Goal: Use online tool/utility: Utilize a website feature to perform a specific function

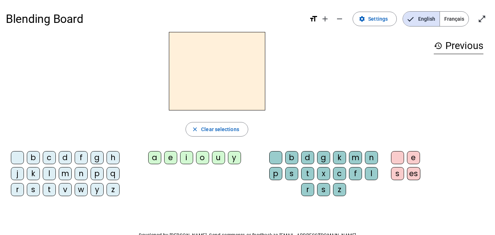
click at [158, 161] on div "a" at bounding box center [154, 157] width 13 height 13
click at [344, 160] on div "k" at bounding box center [339, 157] width 13 height 13
click at [322, 157] on div "g" at bounding box center [323, 157] width 13 height 13
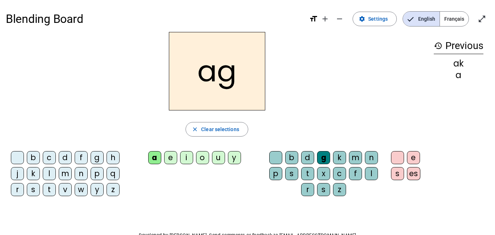
click at [309, 185] on div "r" at bounding box center [307, 189] width 13 height 13
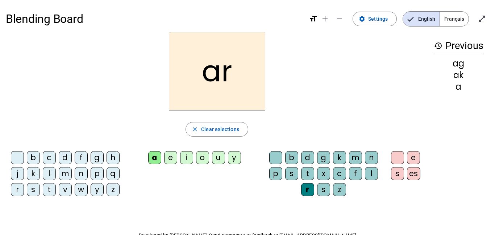
click at [358, 169] on div "f" at bounding box center [355, 173] width 13 height 13
click at [309, 185] on div "r" at bounding box center [307, 189] width 13 height 13
click at [338, 176] on div "c" at bounding box center [339, 173] width 13 height 13
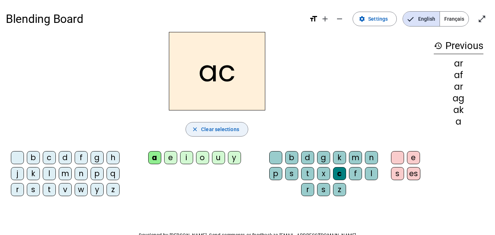
click at [221, 123] on span "button" at bounding box center [217, 128] width 62 height 17
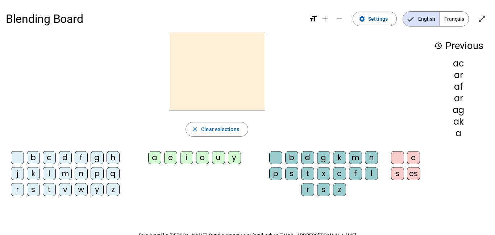
click at [119, 156] on div "h" at bounding box center [113, 157] width 13 height 13
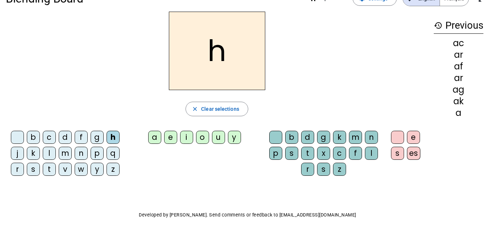
scroll to position [23, 0]
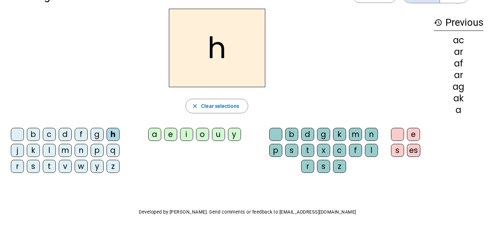
click at [308, 132] on div "d" at bounding box center [307, 134] width 13 height 13
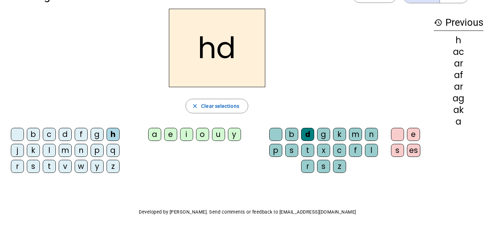
click at [340, 147] on div "c" at bounding box center [339, 150] width 13 height 13
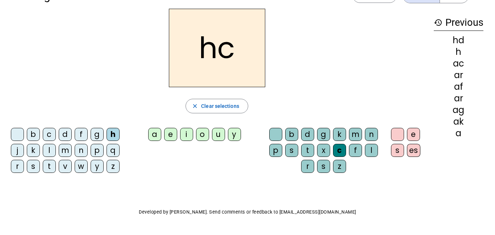
click at [373, 136] on div "n" at bounding box center [371, 134] width 13 height 13
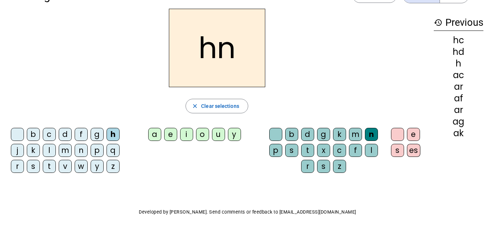
click at [392, 146] on div "s" at bounding box center [397, 150] width 13 height 13
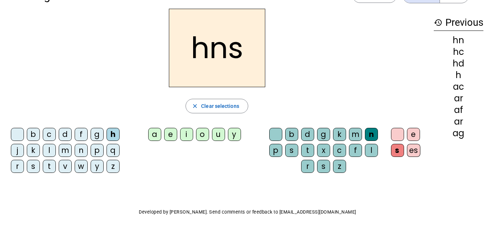
click at [422, 149] on letter-bubble "es" at bounding box center [415, 152] width 16 height 16
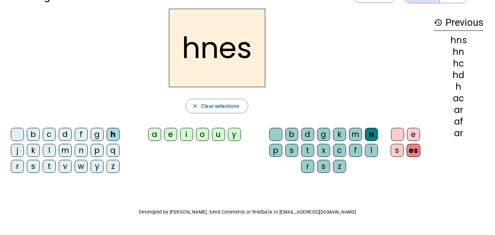
click at [343, 138] on div "k" at bounding box center [339, 134] width 13 height 13
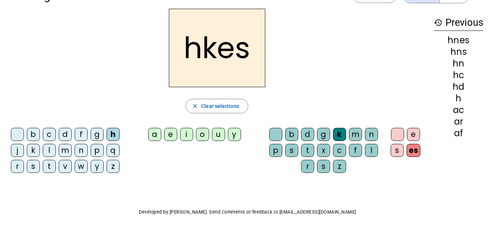
click at [345, 149] on div "c" at bounding box center [339, 150] width 13 height 13
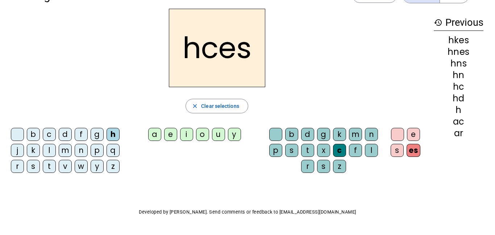
click at [356, 150] on div "f" at bounding box center [355, 150] width 13 height 13
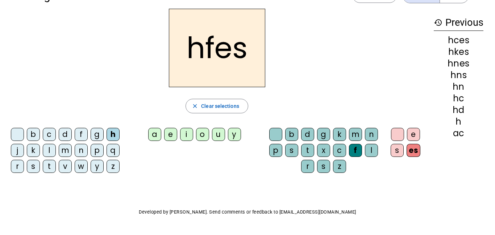
click at [353, 155] on div "f" at bounding box center [355, 150] width 13 height 13
click at [342, 153] on div "c" at bounding box center [339, 150] width 13 height 13
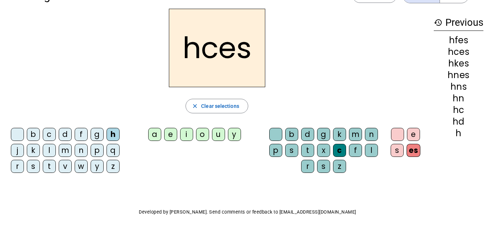
click at [251, 42] on h2 "hces" at bounding box center [217, 48] width 96 height 78
click at [256, 58] on h2 "hces" at bounding box center [217, 48] width 96 height 78
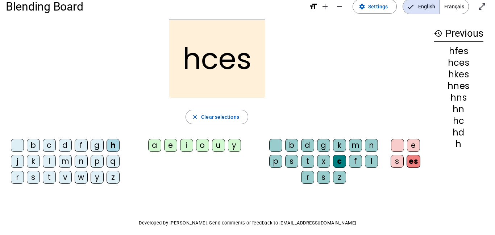
scroll to position [0, 0]
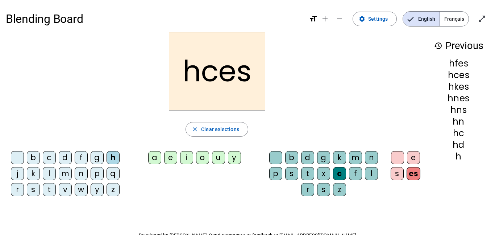
click at [360, 177] on div "f" at bounding box center [355, 173] width 13 height 13
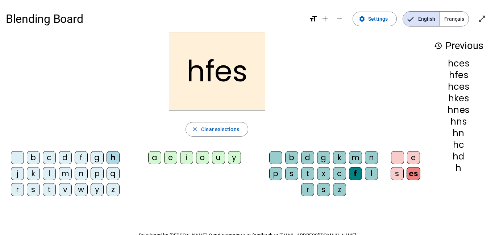
click at [339, 184] on div "z" at bounding box center [339, 189] width 13 height 13
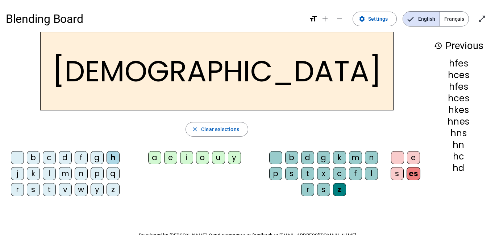
click at [330, 185] on letter-bubble "s" at bounding box center [325, 191] width 16 height 16
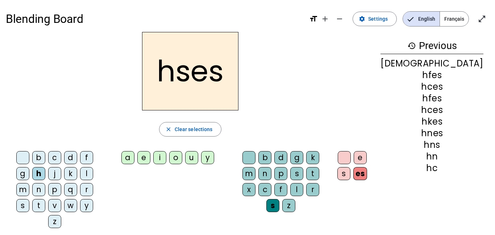
click at [256, 183] on div "x" at bounding box center [249, 189] width 13 height 13
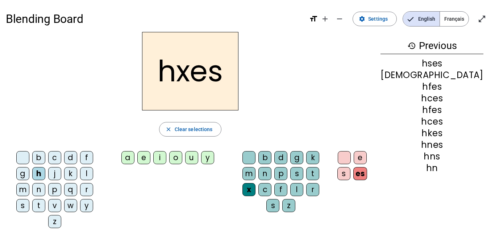
click at [272, 183] on div "c" at bounding box center [265, 189] width 13 height 13
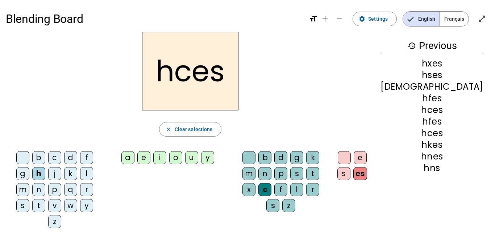
click at [256, 167] on div "m" at bounding box center [249, 173] width 13 height 13
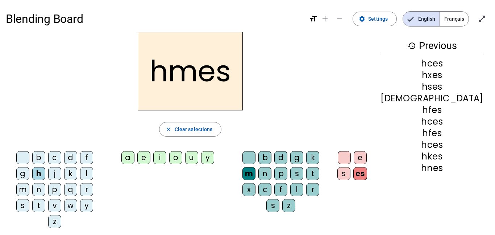
click at [320, 161] on div "k" at bounding box center [313, 157] width 13 height 13
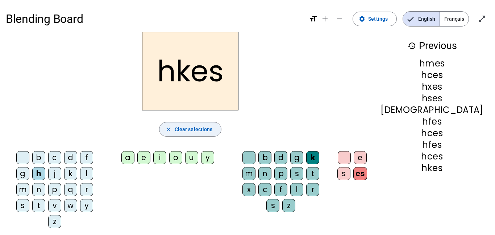
click at [213, 130] on span "Clear selections" at bounding box center [194, 129] width 38 height 9
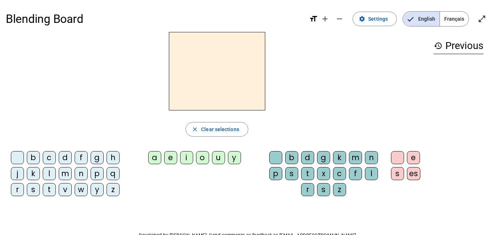
click at [121, 162] on letter-bubble "h" at bounding box center [115, 159] width 16 height 16
click at [30, 155] on div "b" at bounding box center [33, 157] width 13 height 13
click at [414, 156] on div "e" at bounding box center [413, 157] width 13 height 13
click at [412, 177] on div "es" at bounding box center [413, 173] width 13 height 13
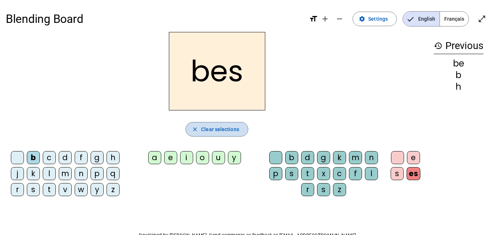
click at [218, 125] on span "Clear selections" at bounding box center [220, 129] width 38 height 9
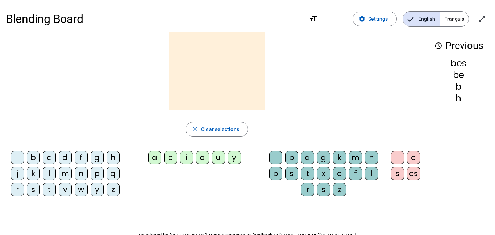
click at [34, 161] on div "b" at bounding box center [33, 157] width 13 height 13
click at [416, 158] on div "e" at bounding box center [413, 157] width 13 height 13
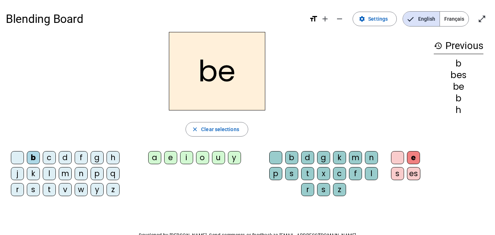
click at [416, 158] on div "e" at bounding box center [413, 157] width 13 height 13
click at [415, 170] on div "es" at bounding box center [413, 173] width 13 height 13
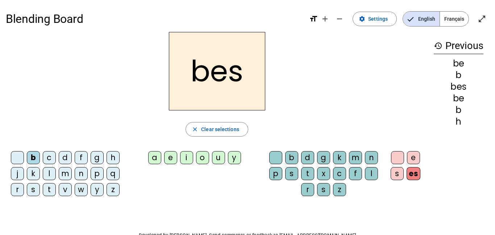
click at [415, 170] on div "es" at bounding box center [414, 173] width 14 height 13
click at [413, 155] on div "e" at bounding box center [413, 157] width 13 height 13
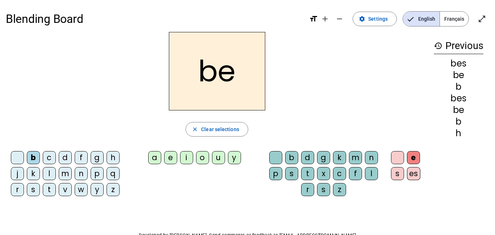
click at [412, 166] on letter-bubble "e" at bounding box center [415, 159] width 16 height 16
click at [227, 127] on span "Clear selections" at bounding box center [220, 129] width 38 height 9
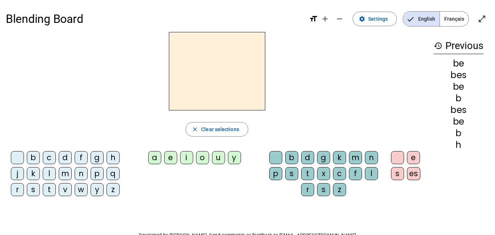
click at [150, 167] on div "a e i o u y" at bounding box center [196, 159] width 136 height 22
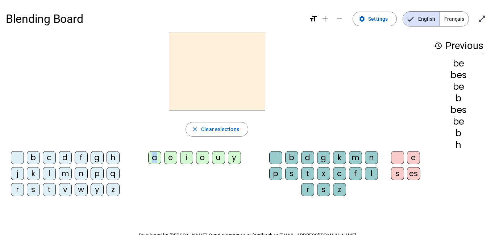
click at [150, 167] on div "a e i o u y" at bounding box center [196, 159] width 136 height 22
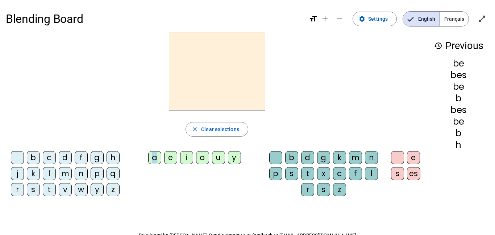
click at [173, 225] on div "Blending Board format_size add remove settings Settings English Français open_i…" at bounding box center [247, 139] width 495 height 278
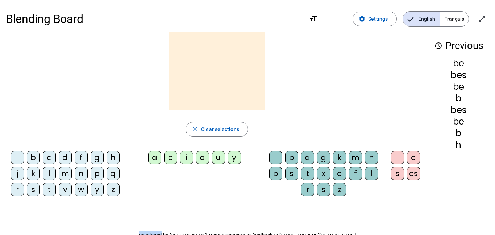
click at [173, 225] on div "Blending Board format_size add remove settings Settings English Français open_i…" at bounding box center [247, 139] width 495 height 278
click at [174, 225] on div "Blending Board format_size add remove settings Settings English Français open_i…" at bounding box center [247, 139] width 495 height 278
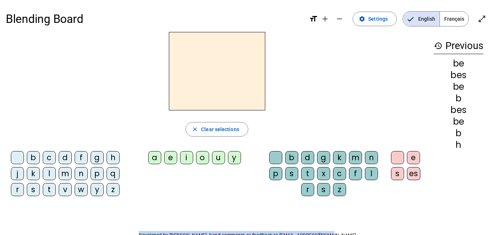
click at [174, 225] on div "Blending Board format_size add remove settings Settings English Français open_i…" at bounding box center [247, 139] width 495 height 278
click at [175, 226] on div "Blending Board format_size add remove settings Settings English Français open_i…" at bounding box center [247, 139] width 495 height 278
click at [176, 229] on div "Blending Board format_size add remove settings Settings English Français open_i…" at bounding box center [247, 139] width 495 height 278
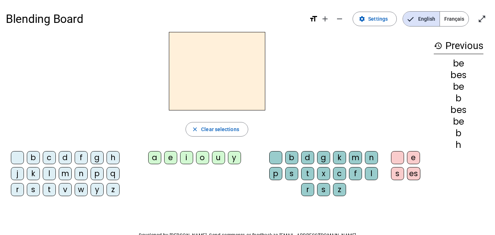
click at [176, 229] on div "Blending Board format_size add remove settings Settings English Français open_i…" at bounding box center [247, 139] width 495 height 278
click at [177, 230] on div "Blending Board format_size add remove settings Settings English Français open_i…" at bounding box center [247, 139] width 495 height 278
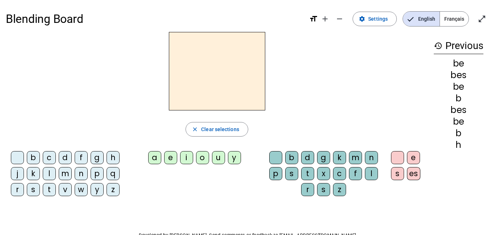
click at [177, 230] on div "Blending Board format_size add remove settings Settings English Français open_i…" at bounding box center [247, 139] width 495 height 278
click at [371, 170] on div "l" at bounding box center [371, 173] width 13 height 13
click at [284, 159] on letter-bubble at bounding box center [278, 159] width 16 height 16
click at [275, 159] on div at bounding box center [276, 157] width 13 height 13
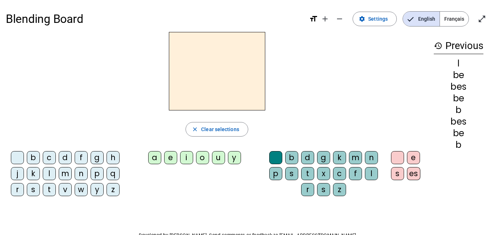
click at [308, 174] on div "t" at bounding box center [307, 173] width 13 height 13
click at [395, 160] on div at bounding box center [397, 157] width 13 height 13
click at [277, 161] on div at bounding box center [276, 157] width 13 height 13
click at [12, 159] on div at bounding box center [17, 157] width 13 height 13
